Goal: Task Accomplishment & Management: Manage account settings

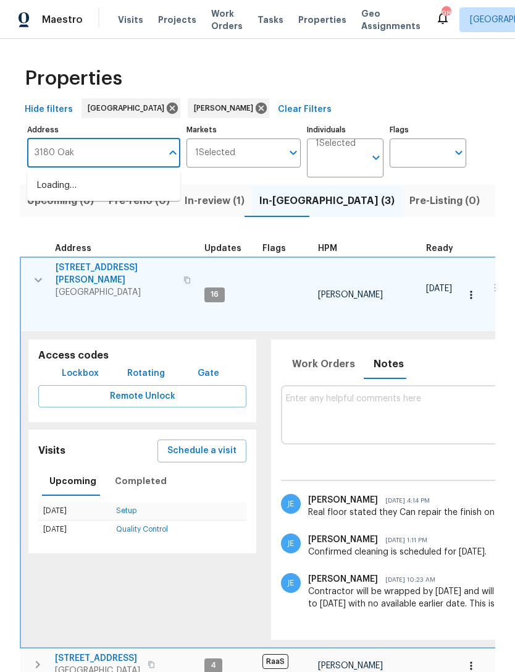
type input "3180 Oakley"
click at [74, 182] on li "[STREET_ADDRESS]" at bounding box center [103, 185] width 153 height 20
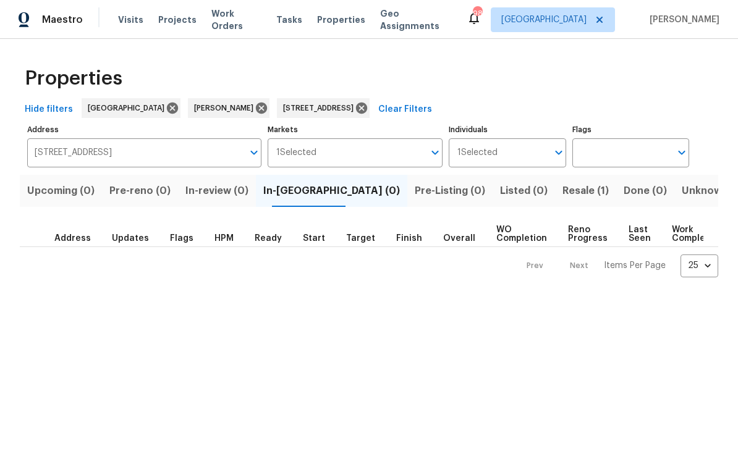
click at [515, 200] on button "Resale (1)" at bounding box center [585, 191] width 61 height 32
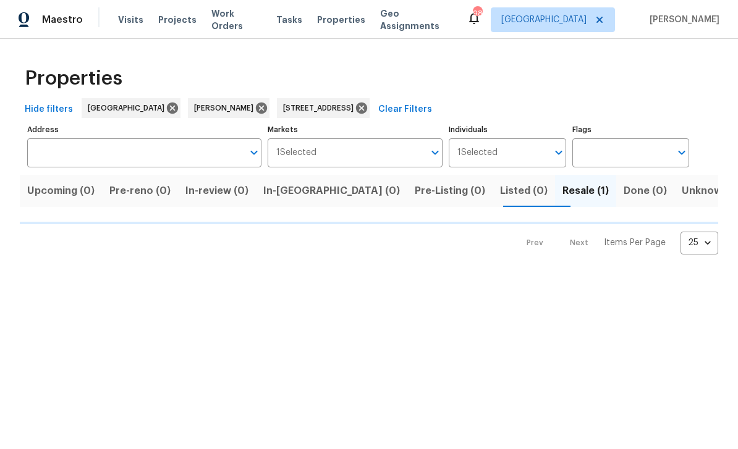
type input "[STREET_ADDRESS]"
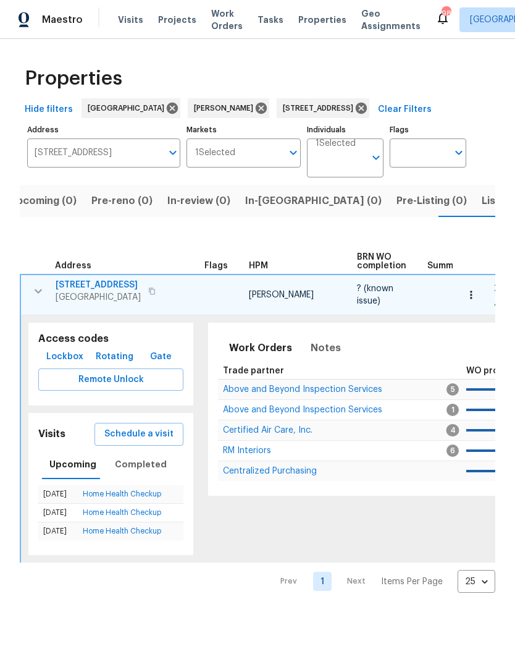
scroll to position [0, 20]
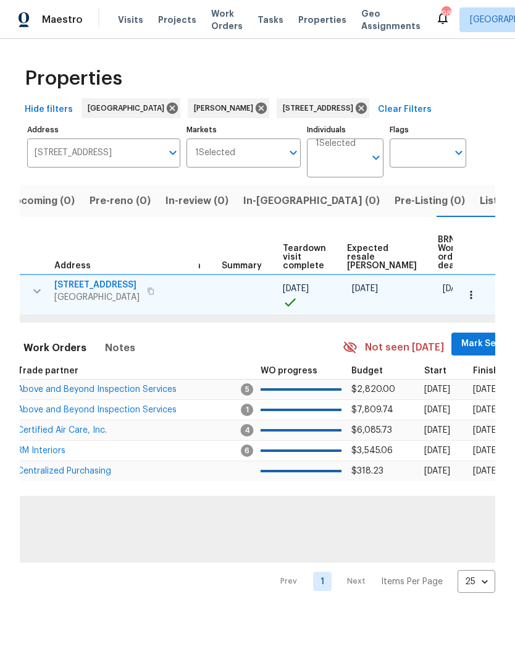
scroll to position [0, 205]
click at [462, 348] on span "Mark Seen" at bounding box center [485, 343] width 46 height 15
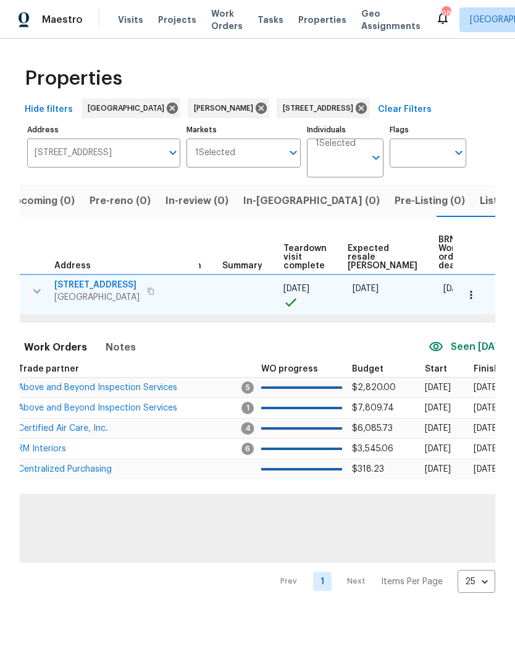
click at [481, 293] on button "button" at bounding box center [471, 294] width 27 height 27
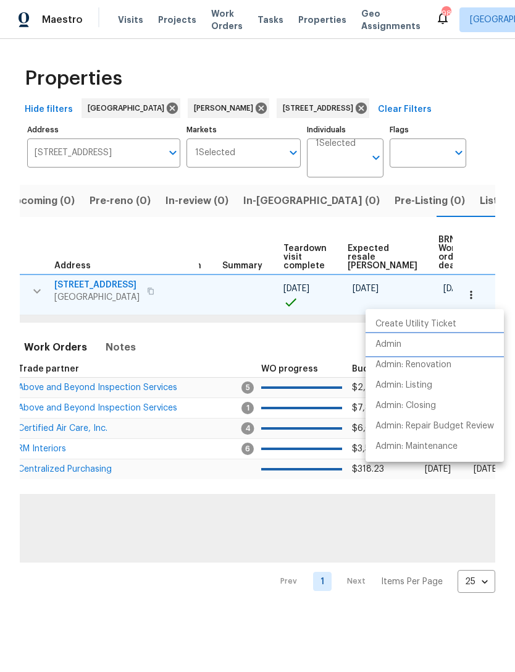
click at [424, 342] on li "Admin" at bounding box center [435, 344] width 138 height 20
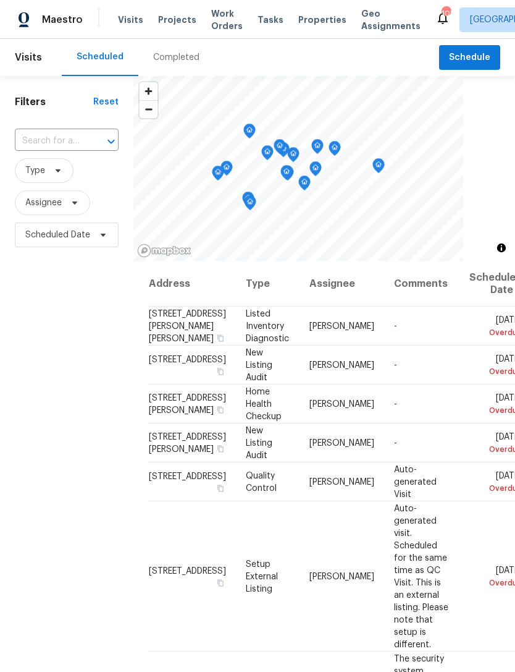
click at [82, 141] on input "text" at bounding box center [49, 141] width 69 height 19
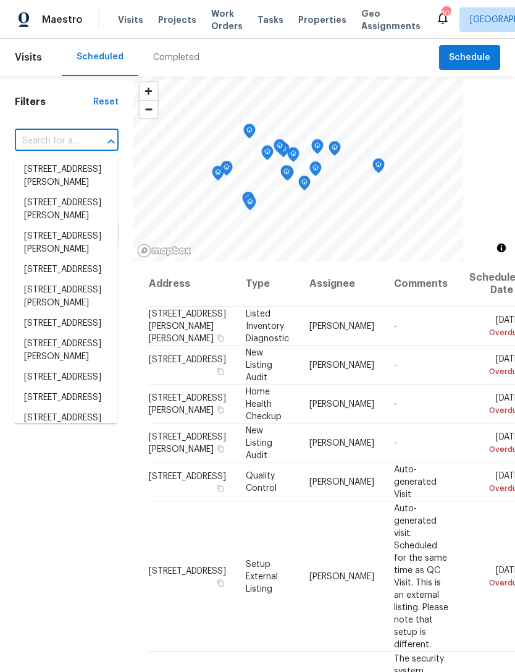
click at [75, 140] on input "text" at bounding box center [49, 141] width 69 height 19
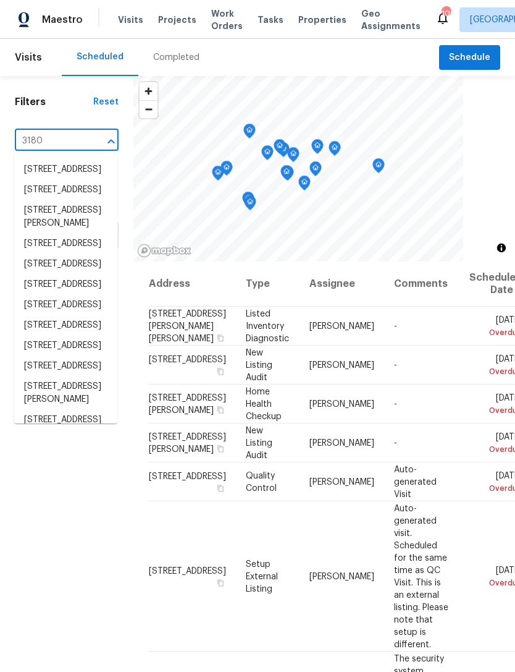
type input "3180 Oakley"
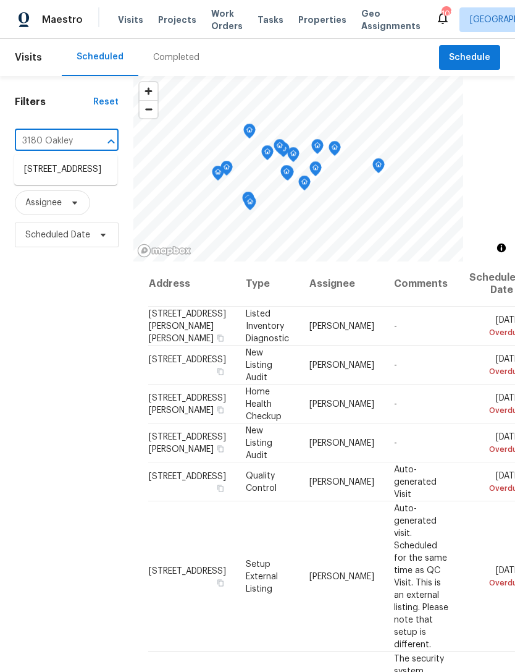
click at [44, 180] on li "3180 Oakley Pl, Union City, GA 30291" at bounding box center [65, 169] width 103 height 20
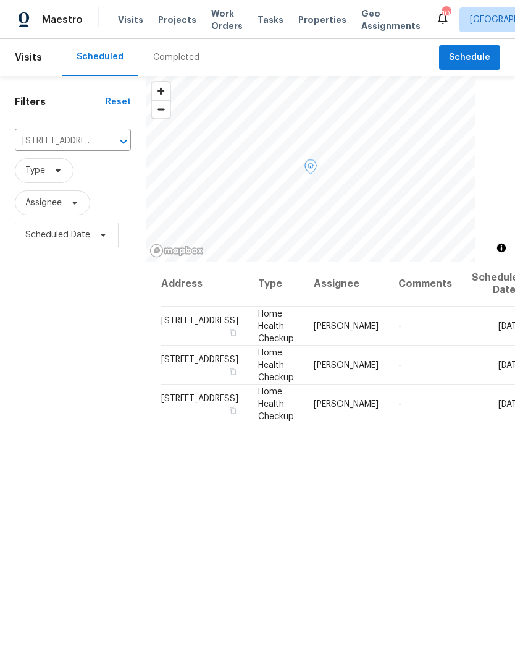
click at [0, 0] on icon at bounding box center [0, 0] width 0 height 0
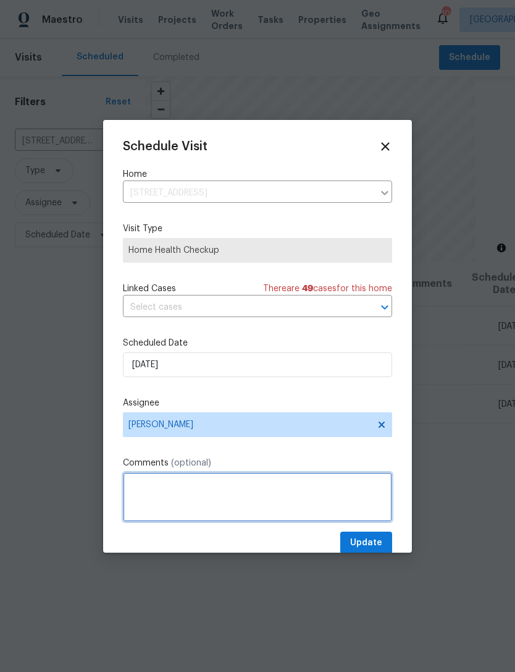
click at [142, 502] on textarea at bounding box center [257, 496] width 269 height 49
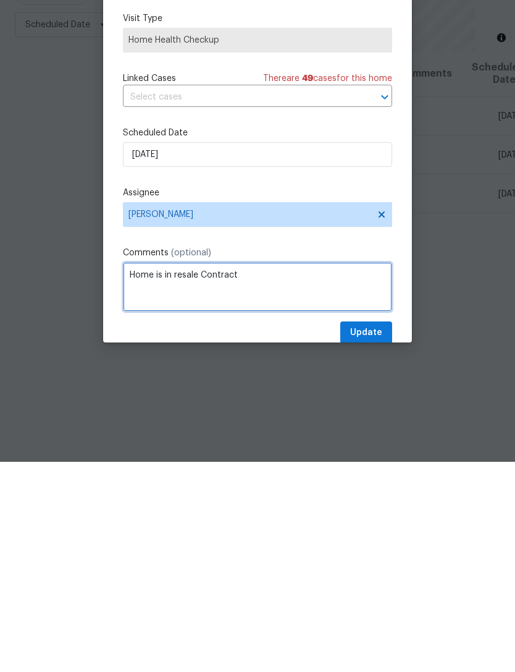
type textarea "Home is in resale Contract"
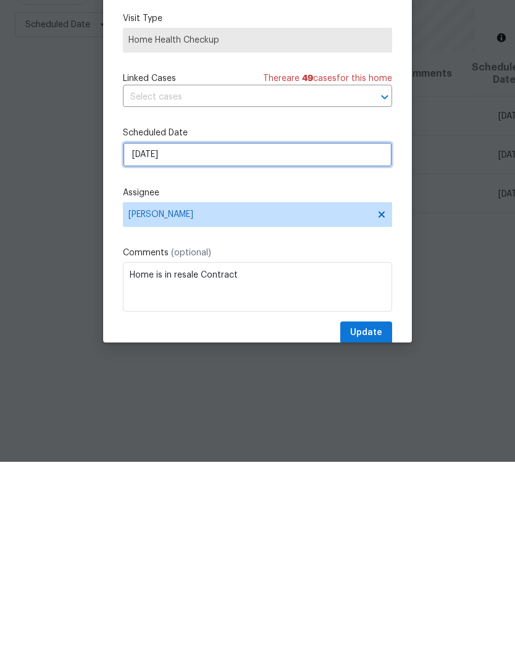
click at [297, 352] on input "10/13/2025" at bounding box center [257, 364] width 269 height 25
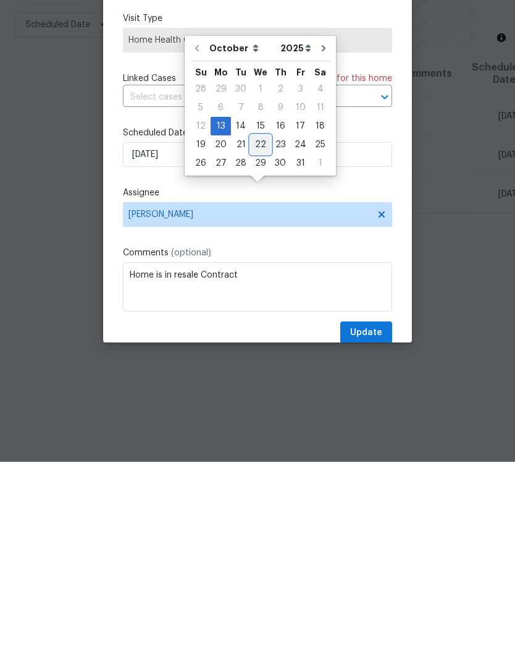
click at [259, 346] on div "22" at bounding box center [261, 354] width 20 height 17
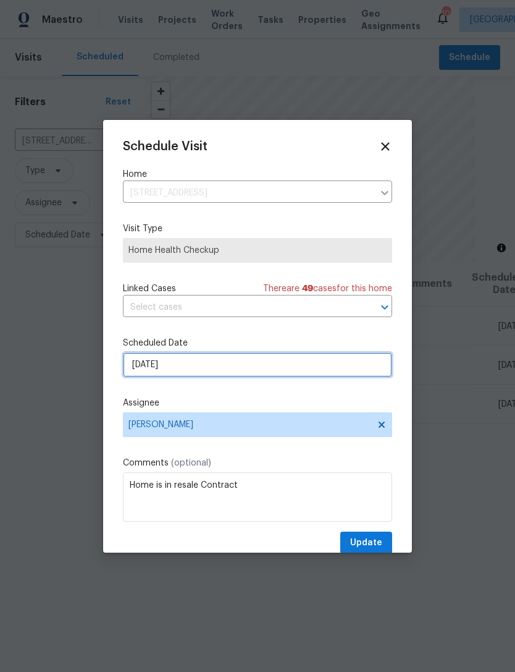
click at [324, 366] on input "10/22/2025" at bounding box center [257, 364] width 269 height 25
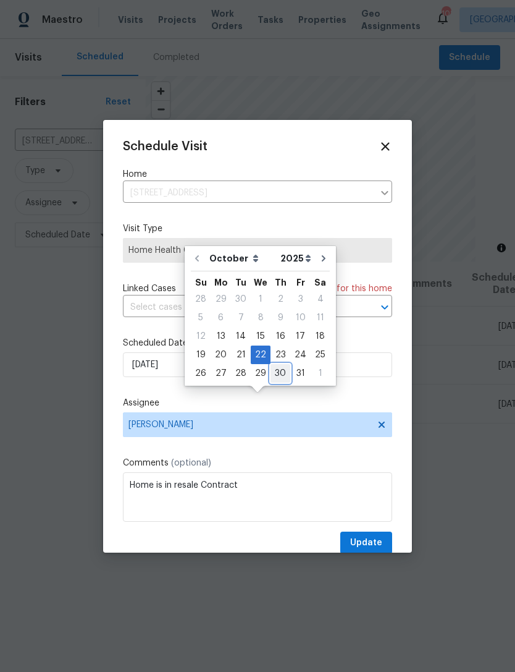
click at [271, 365] on div "30" at bounding box center [281, 373] width 20 height 17
type input "10/30/2025"
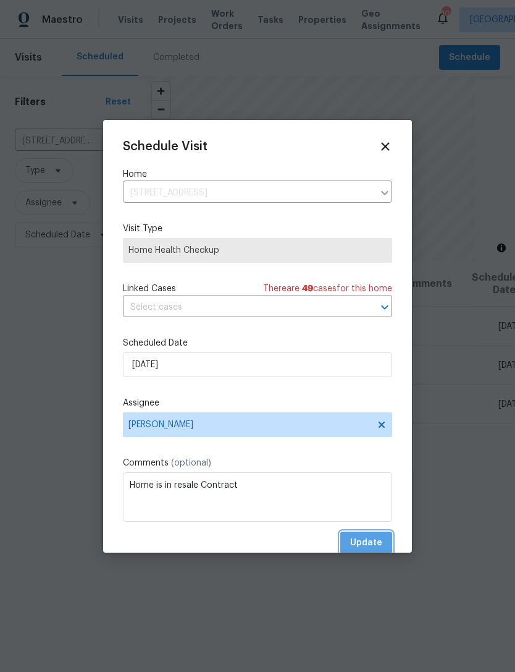
click at [374, 542] on span "Update" at bounding box center [366, 542] width 32 height 15
